Goal: Task Accomplishment & Management: Use online tool/utility

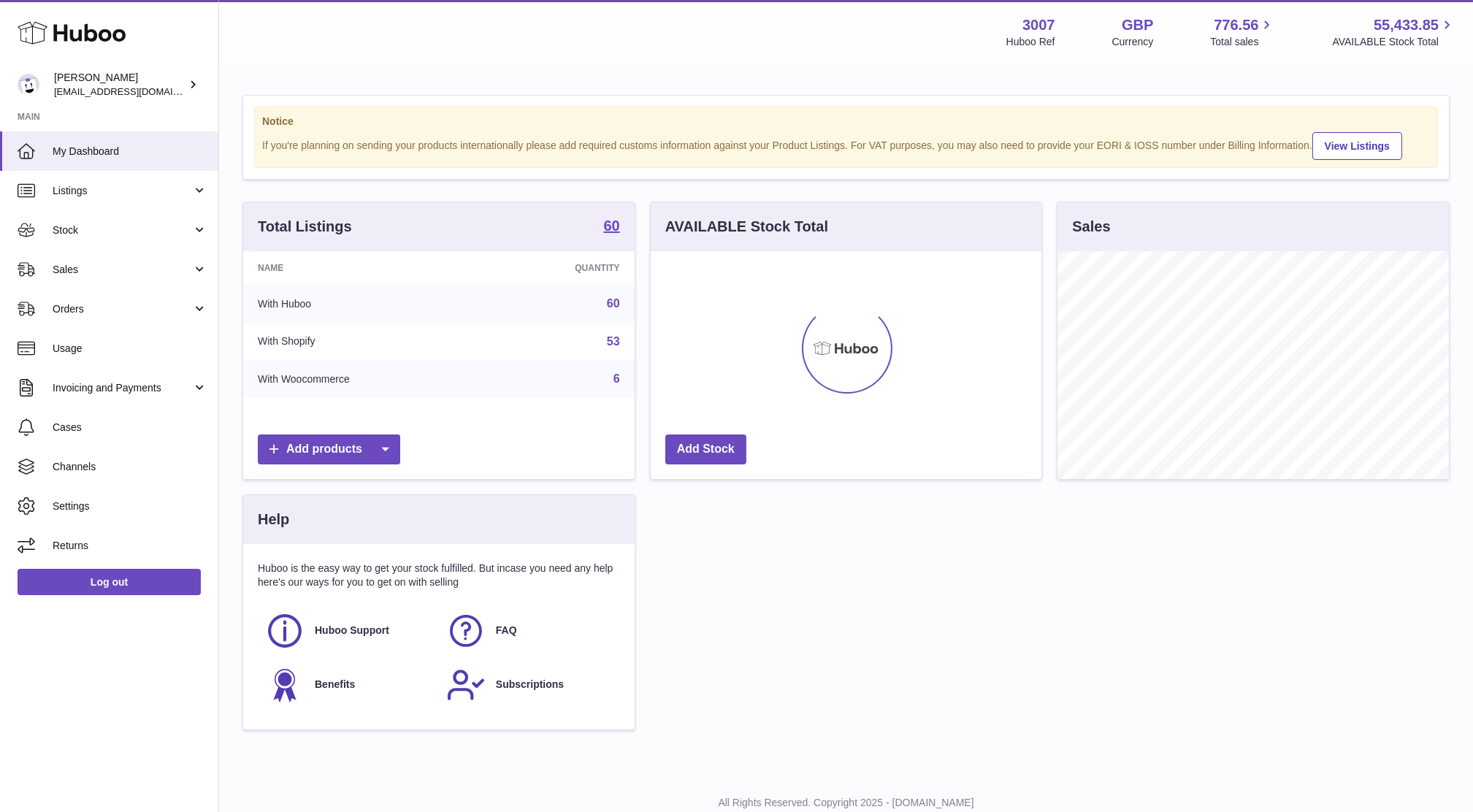
scroll to position [227, 391]
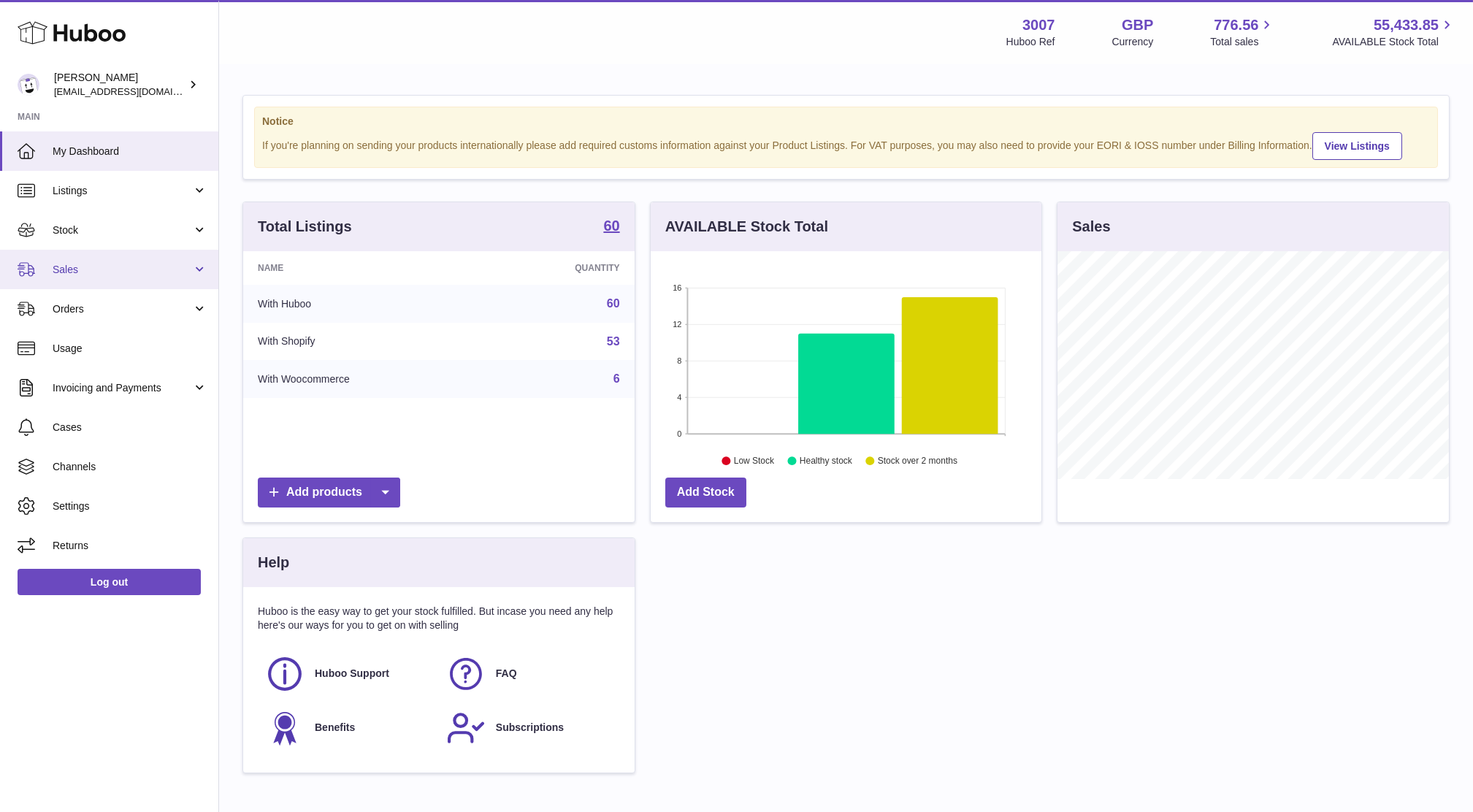
click at [63, 278] on link "Sales" at bounding box center [109, 269] width 219 height 40
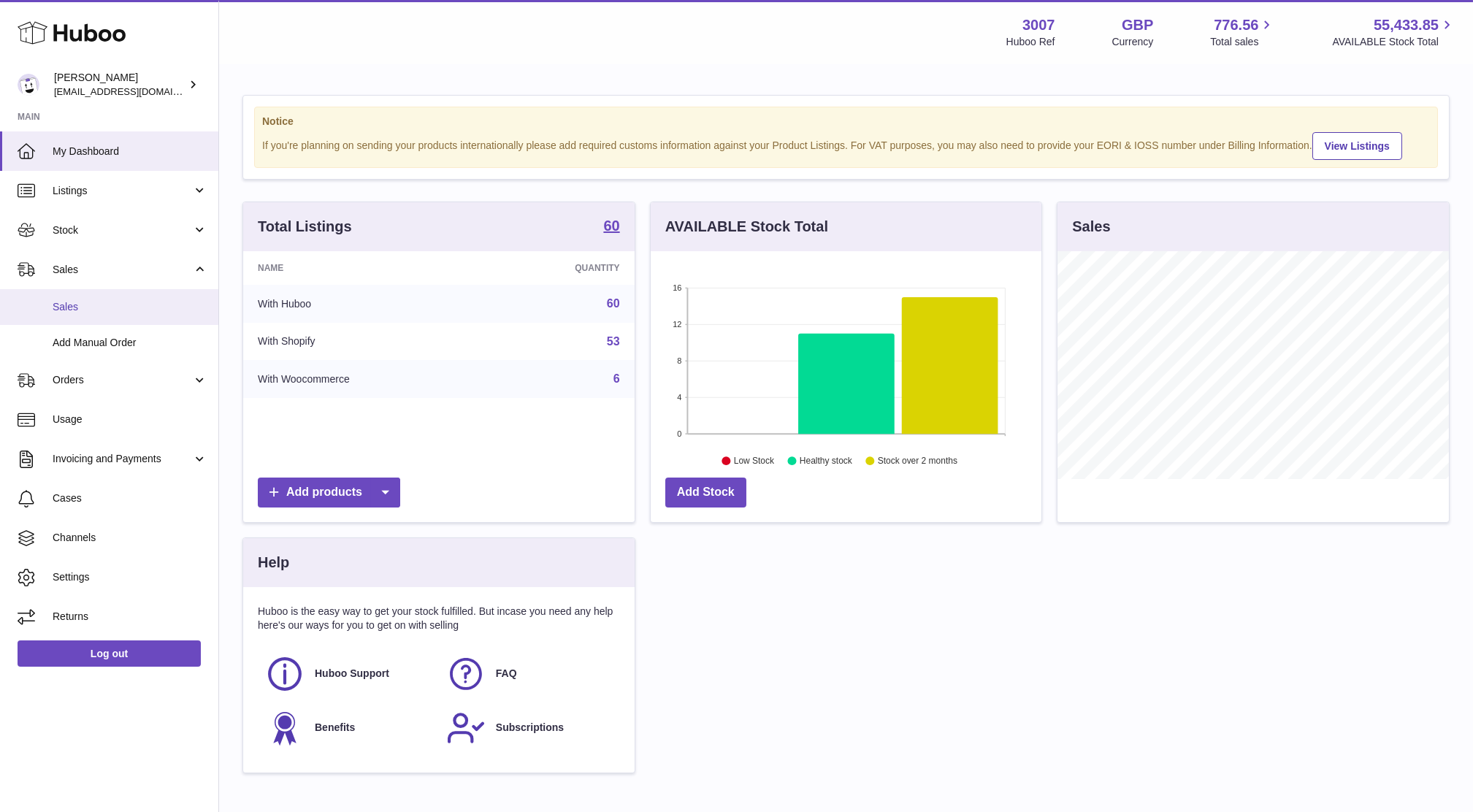
click at [73, 305] on span "Sales" at bounding box center [130, 307] width 155 height 14
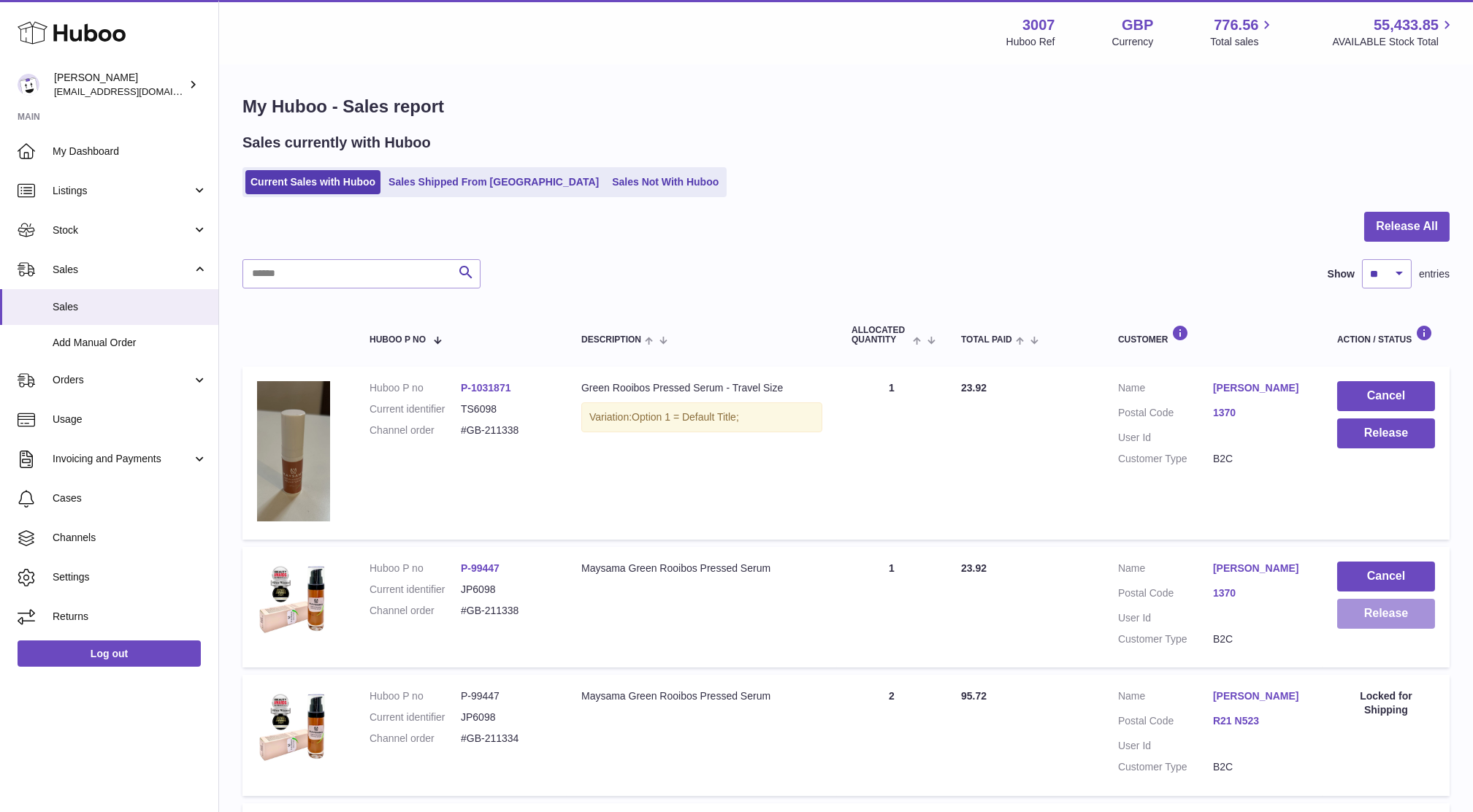
click at [1398, 623] on button "Release" at bounding box center [1385, 614] width 98 height 30
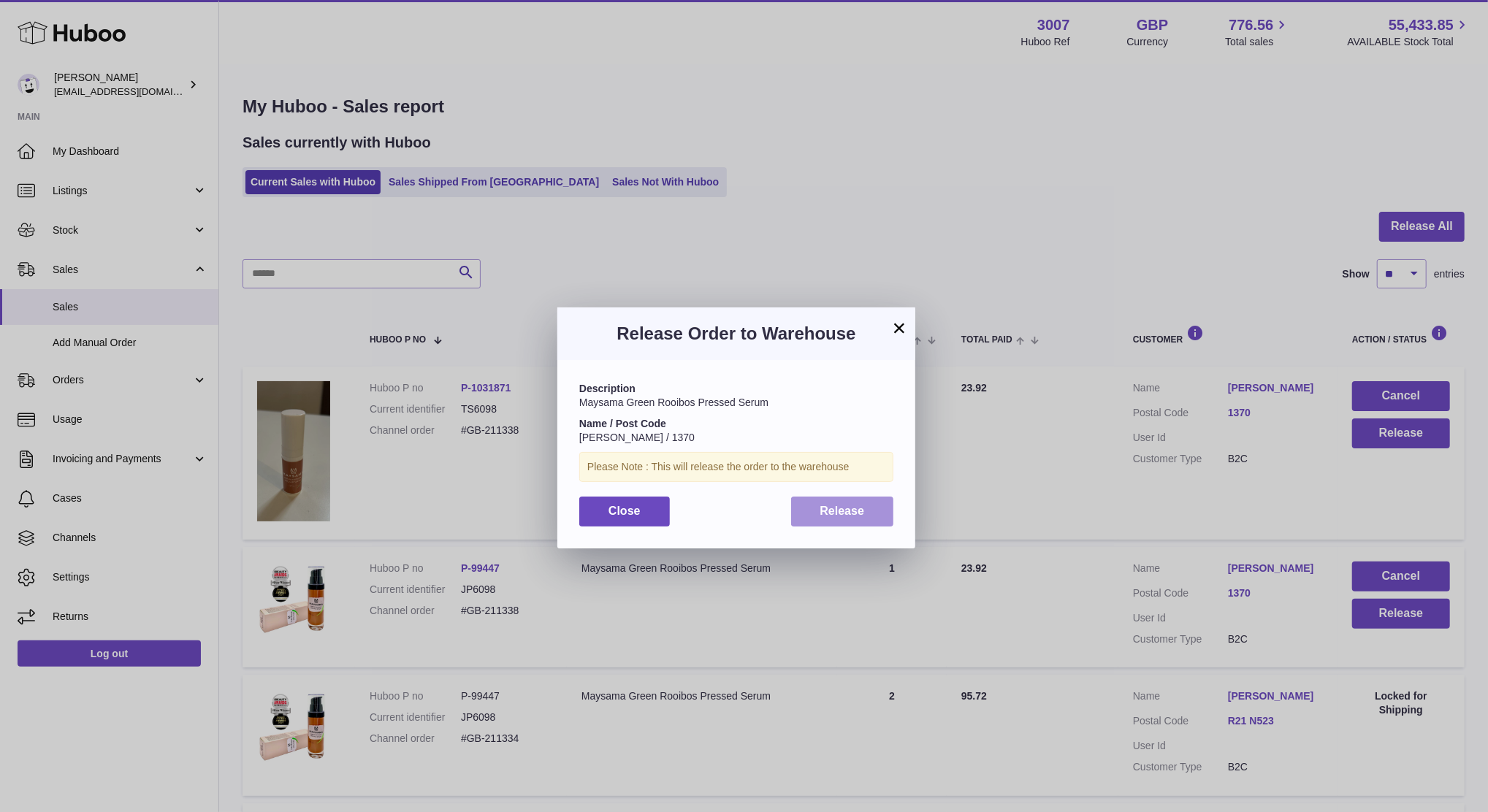
click at [849, 516] on span "Release" at bounding box center [842, 510] width 45 height 13
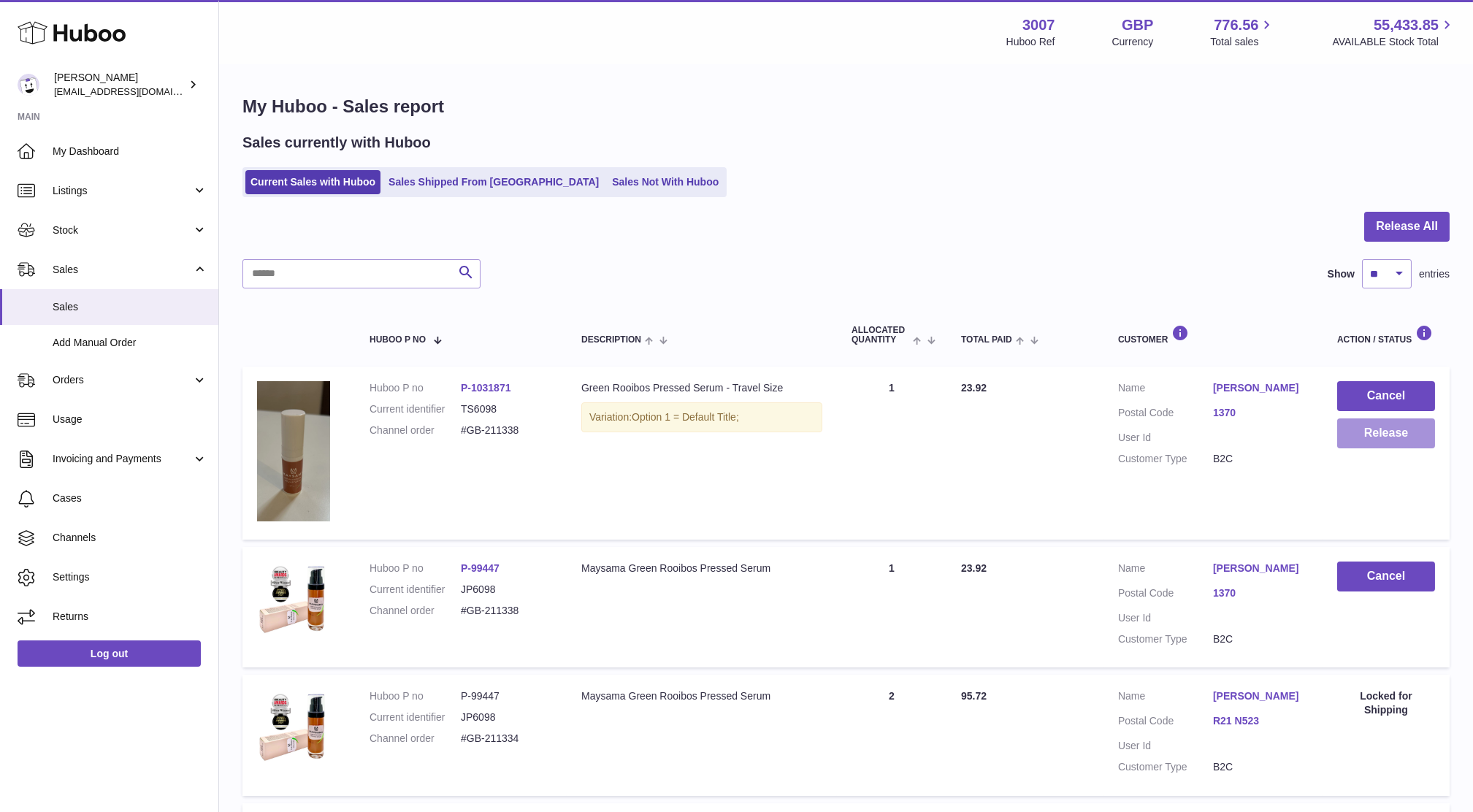
click at [1392, 436] on button "Release" at bounding box center [1385, 433] width 98 height 30
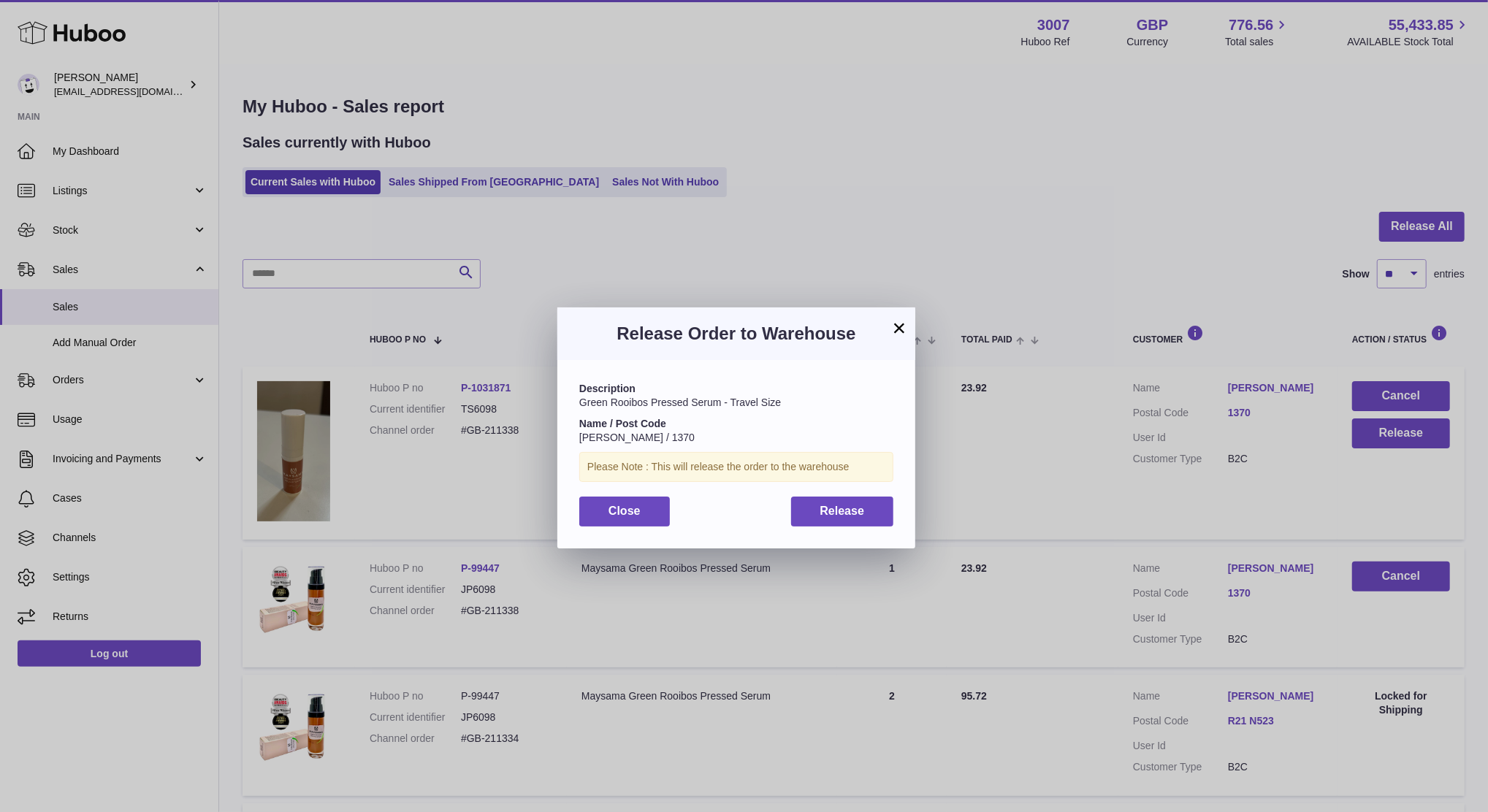
click at [848, 528] on div "Description Green Rooibos Pressed Serum - Travel Size Name / Post Code [PERSON_…" at bounding box center [737, 454] width 358 height 188
click at [846, 513] on span "Release" at bounding box center [842, 510] width 45 height 13
